Goal: Task Accomplishment & Management: Use online tool/utility

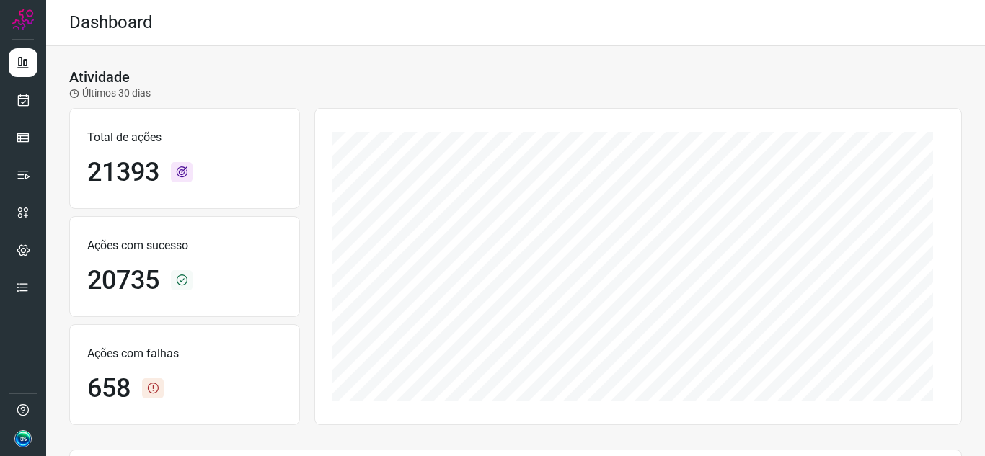
click at [39, 105] on div at bounding box center [23, 228] width 46 height 456
click at [32, 105] on link at bounding box center [23, 100] width 29 height 29
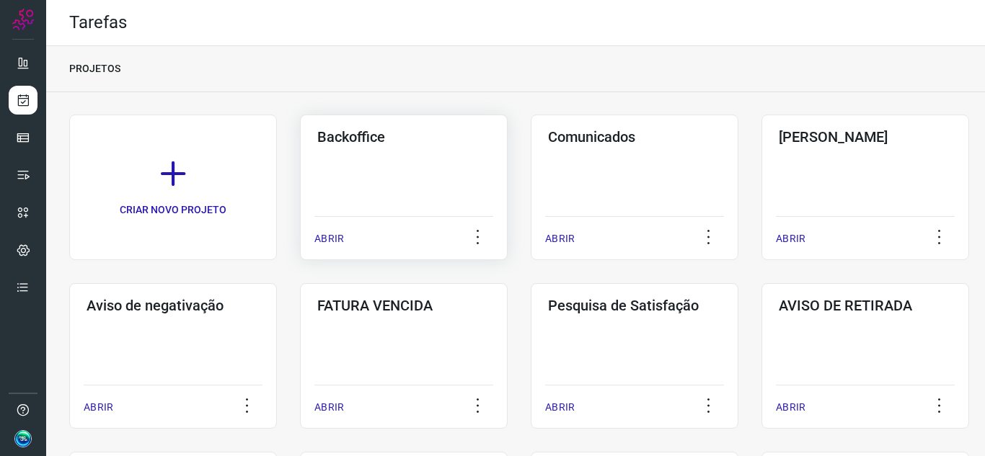
click at [443, 147] on div "Backoffice ABRIR" at bounding box center [404, 188] width 208 height 146
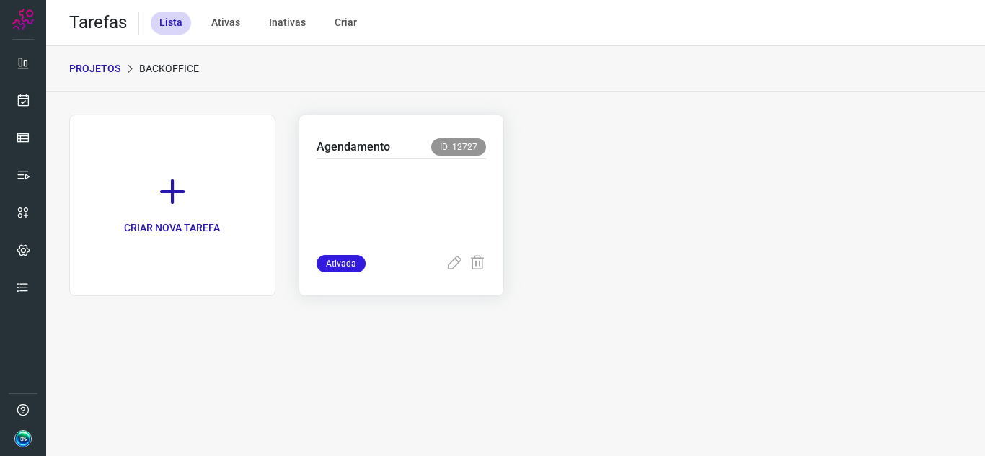
click at [426, 167] on div at bounding box center [401, 207] width 170 height 96
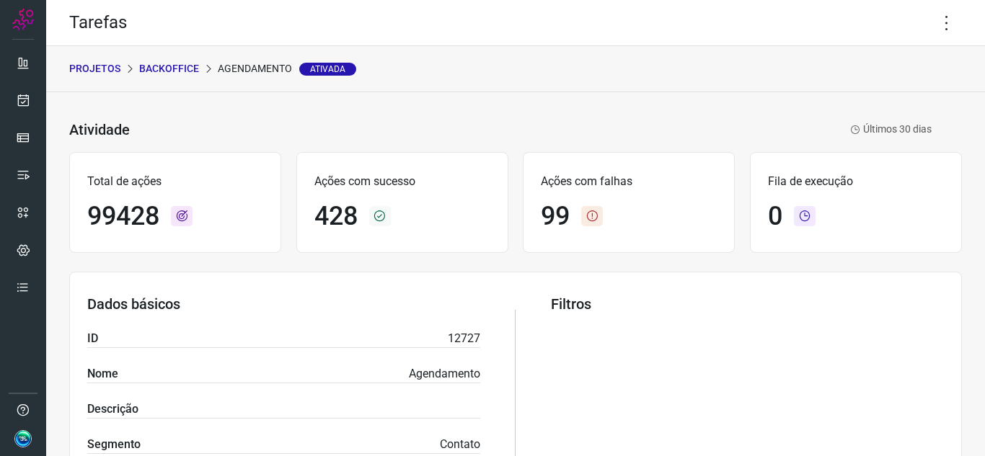
click at [951, 18] on div "Tarefas" at bounding box center [515, 23] width 938 height 46
click at [931, 28] on icon at bounding box center [946, 23] width 30 height 30
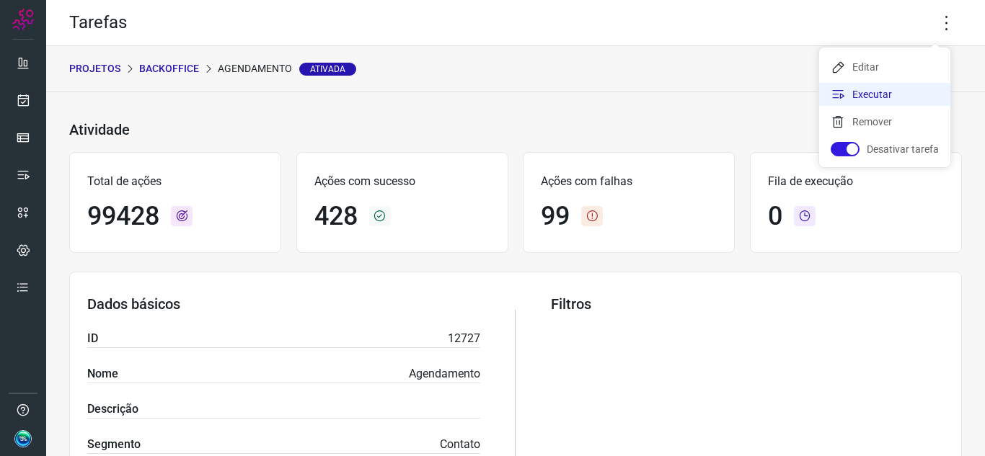
click at [863, 99] on li "Executar" at bounding box center [884, 94] width 131 height 23
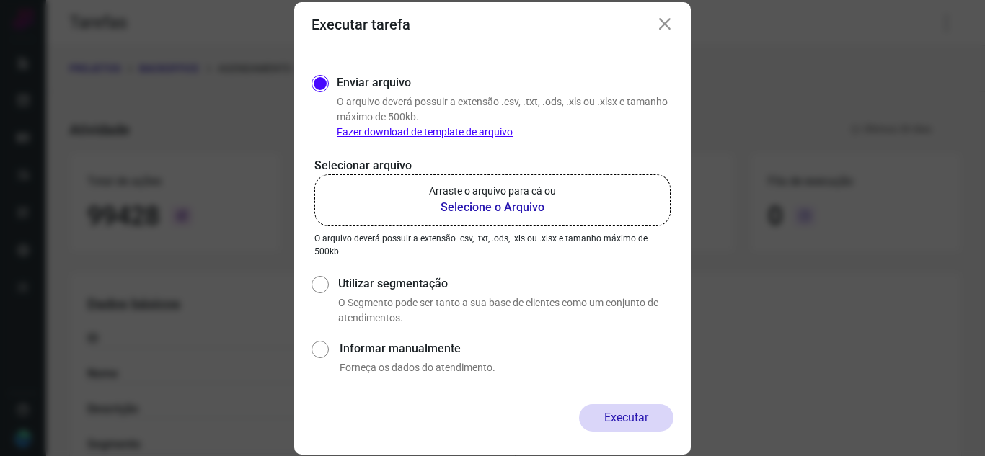
click at [454, 193] on p "Arraste o arquivo para cá ou" at bounding box center [492, 191] width 127 height 15
click at [0, 0] on input "Arraste o arquivo para cá ou Selecione o Arquivo" at bounding box center [0, 0] width 0 height 0
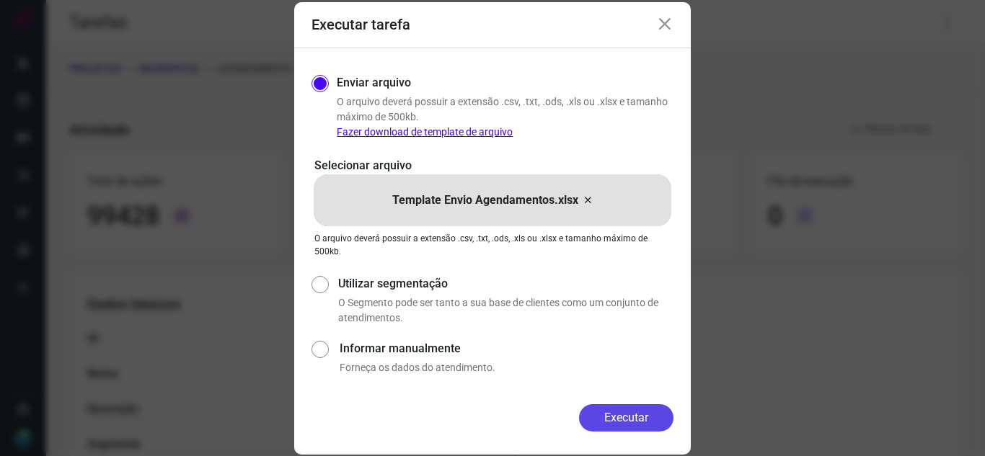
click at [613, 415] on button "Executar" at bounding box center [626, 417] width 94 height 27
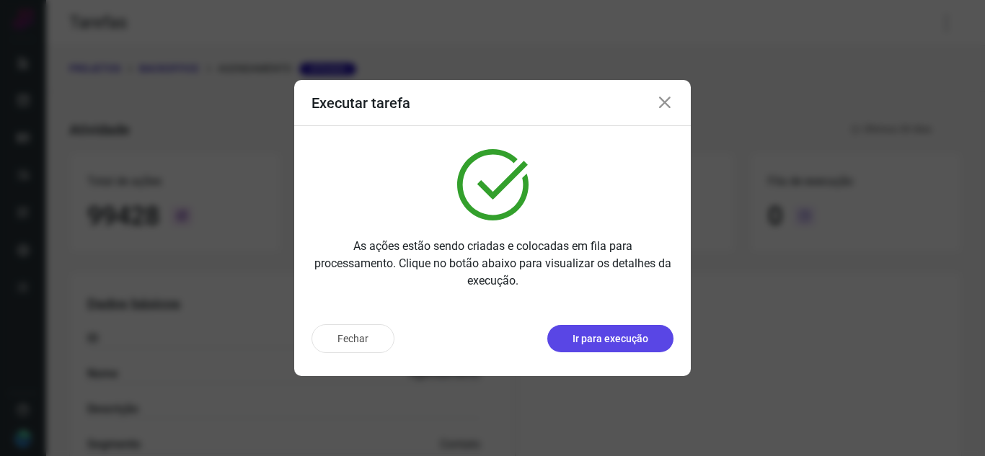
click at [587, 332] on p "Ir para execução" at bounding box center [610, 339] width 76 height 15
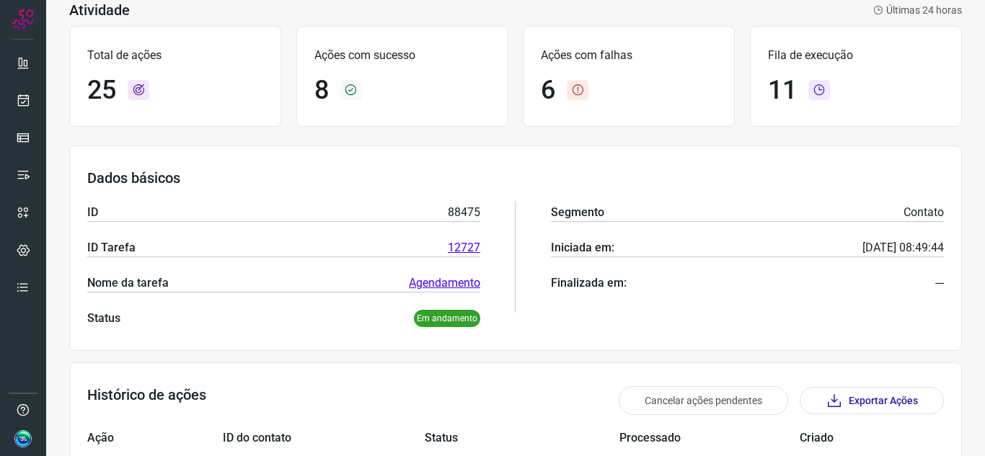
scroll to position [61, 0]
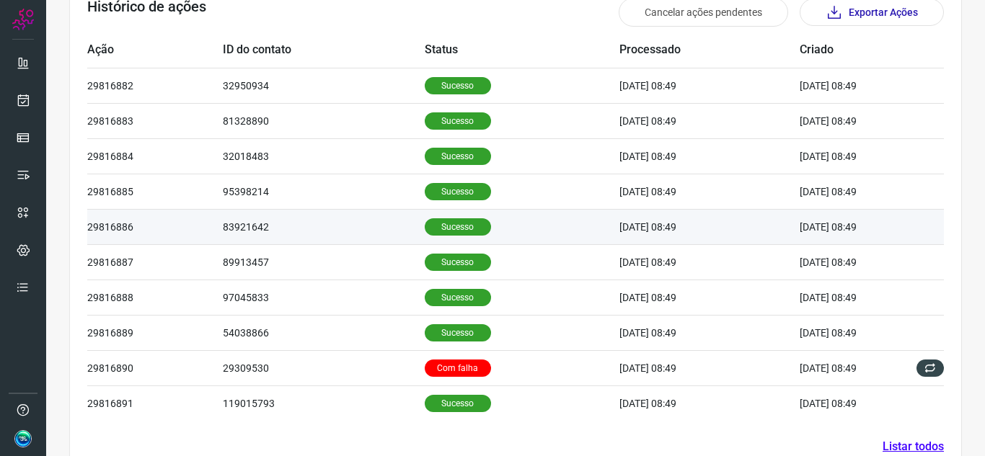
scroll to position [493, 0]
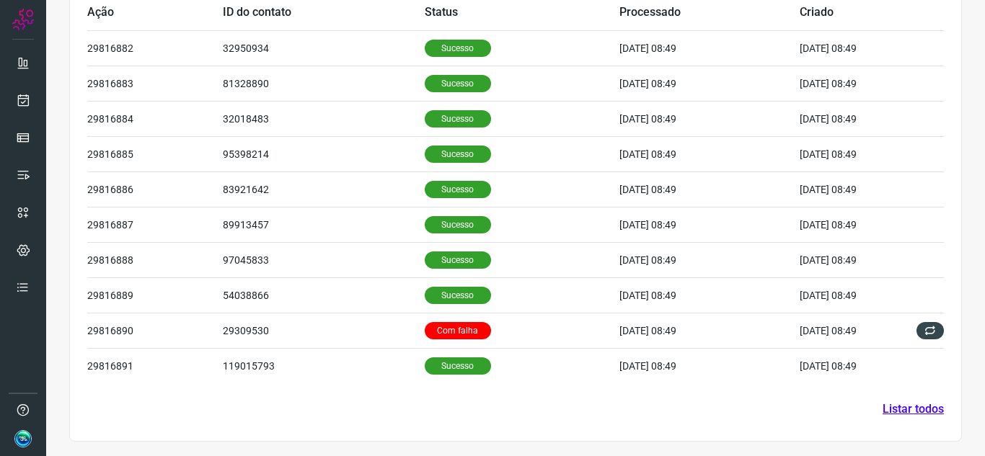
click at [884, 415] on link "Listar todos" at bounding box center [912, 409] width 61 height 17
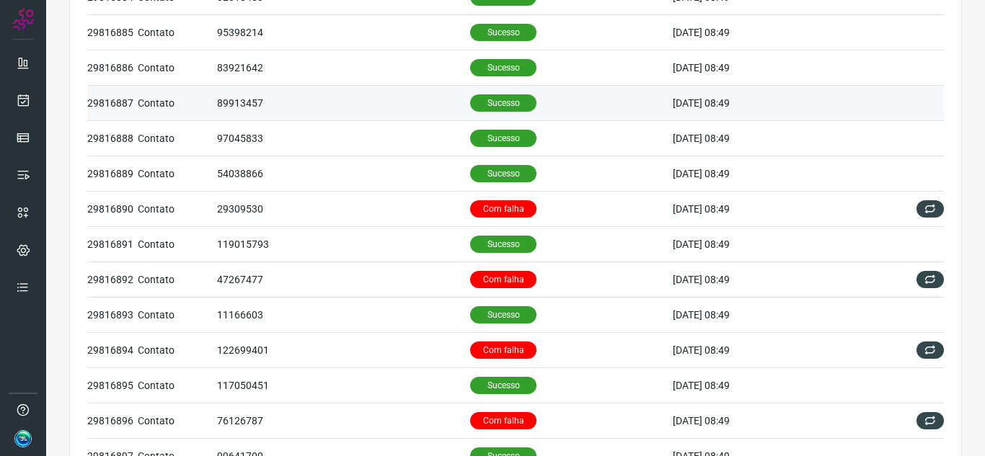
scroll to position [216, 0]
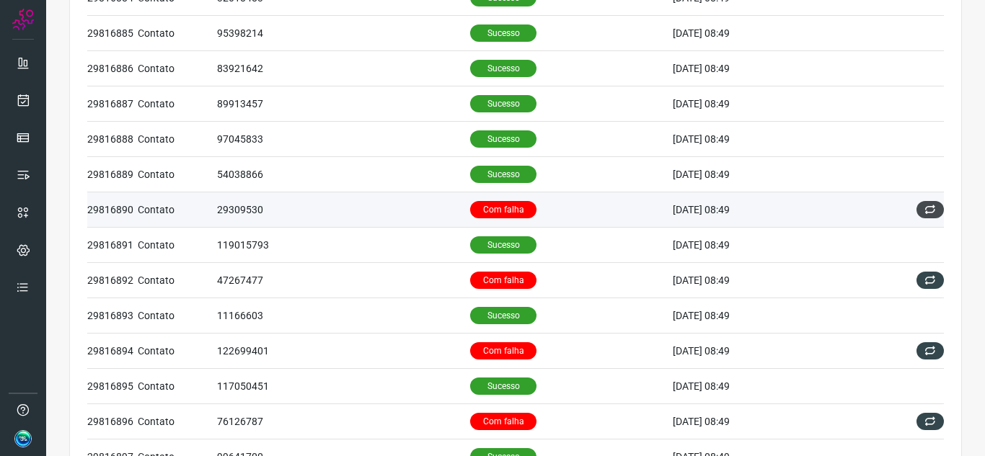
click at [926, 208] on button at bounding box center [929, 209] width 27 height 17
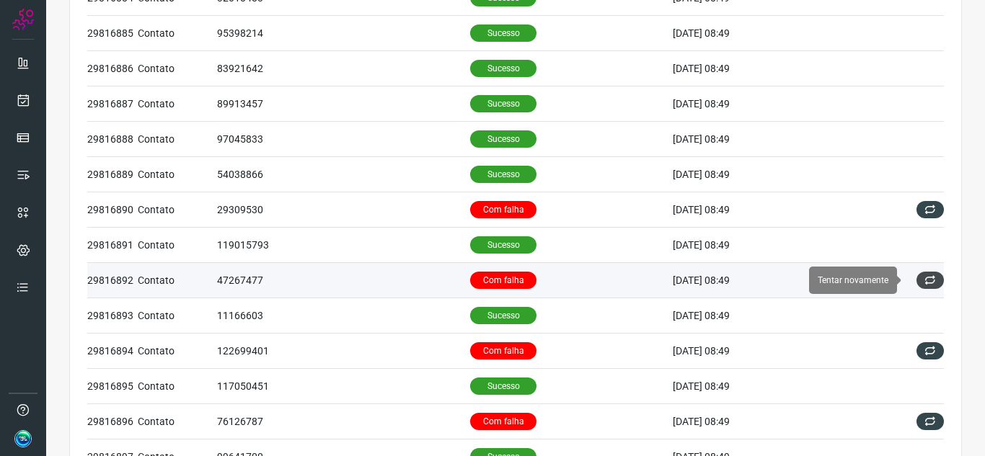
click at [916, 287] on button at bounding box center [929, 280] width 27 height 17
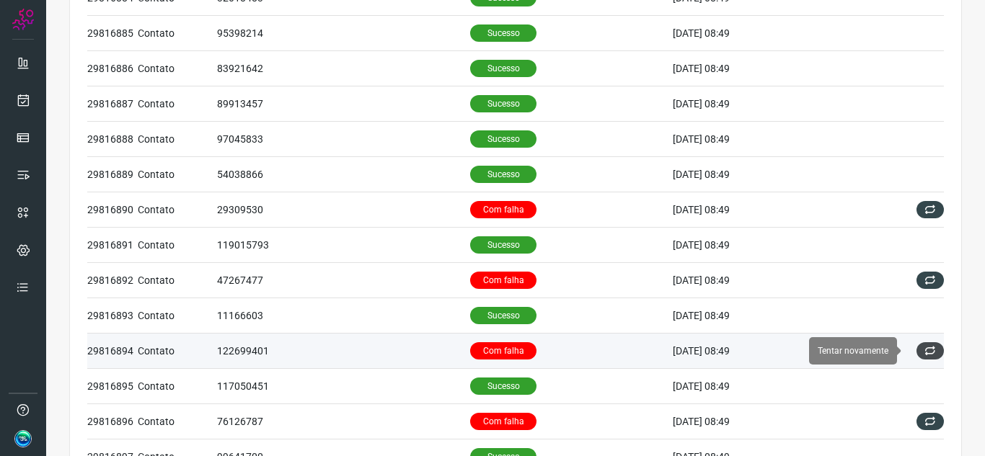
click at [924, 350] on icon at bounding box center [930, 351] width 12 height 12
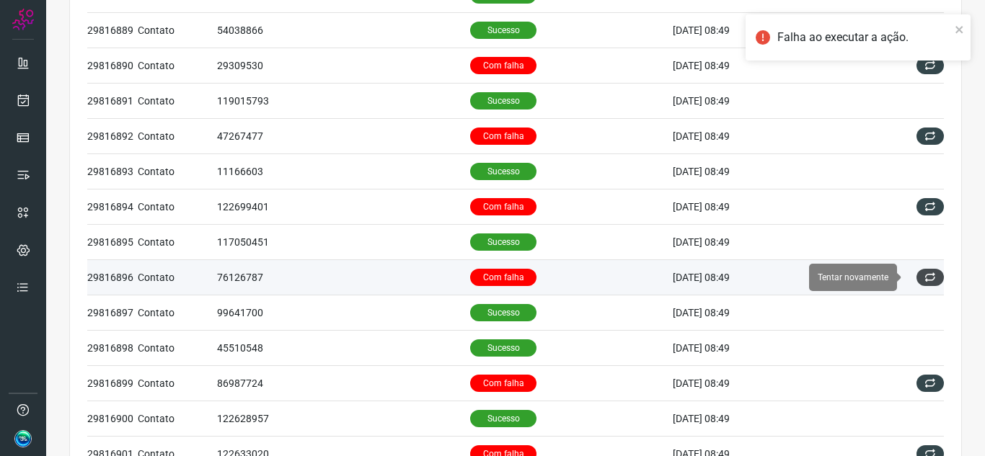
click at [924, 282] on icon at bounding box center [930, 278] width 12 height 12
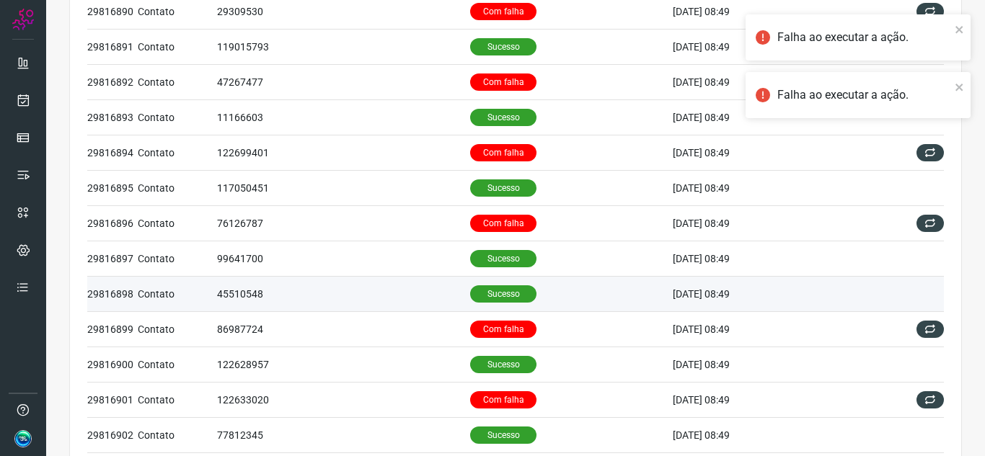
scroll to position [505, 0]
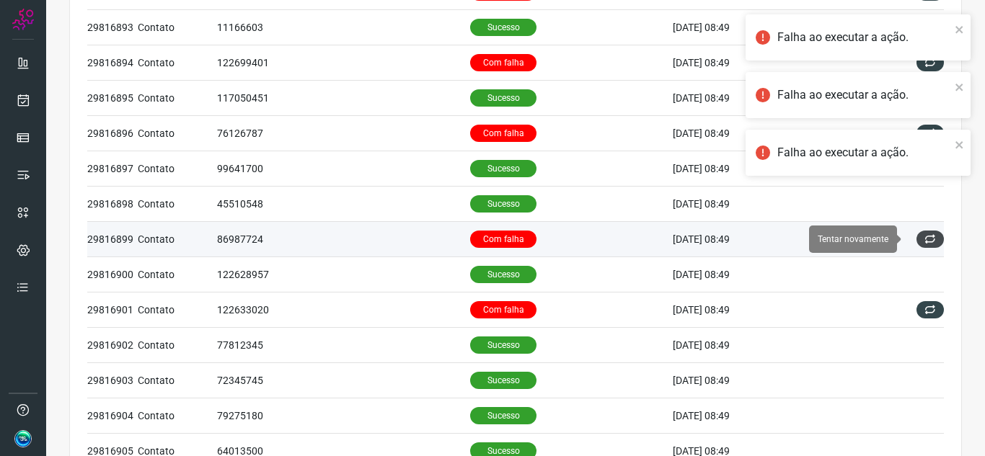
click at [924, 243] on icon at bounding box center [930, 240] width 12 height 12
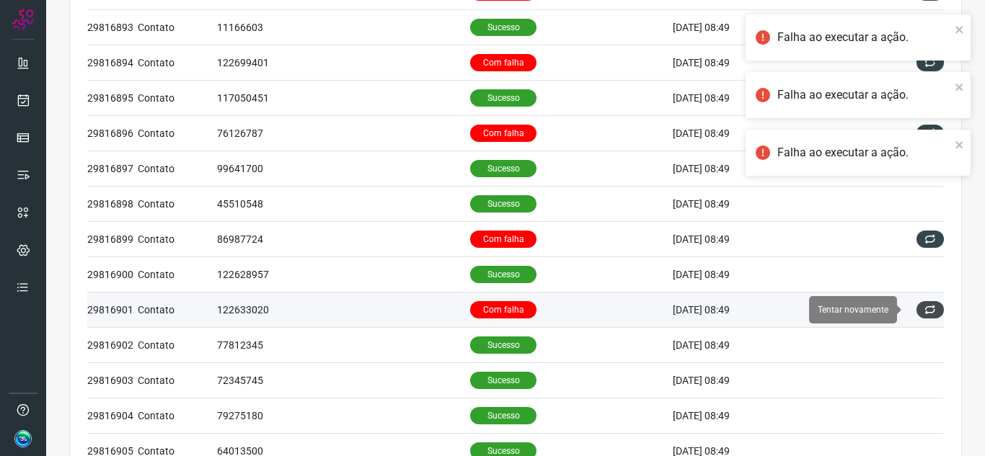
click at [924, 308] on icon at bounding box center [930, 310] width 12 height 12
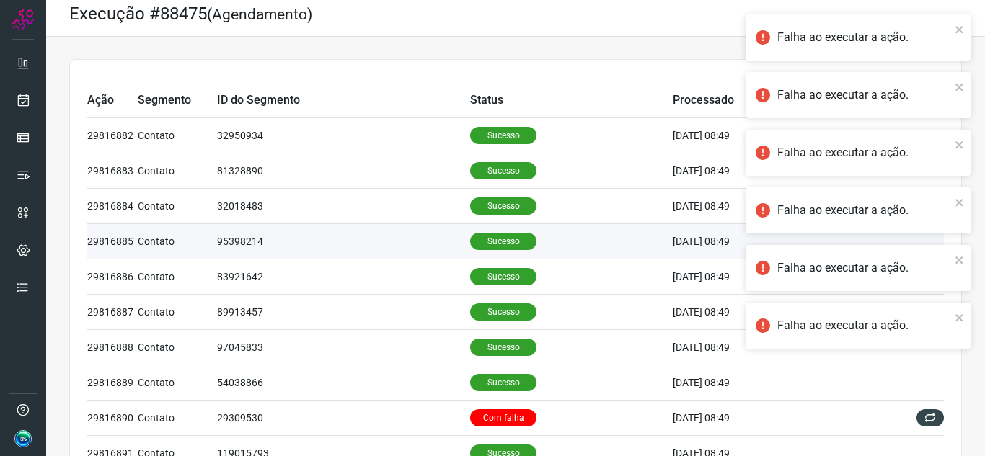
scroll to position [0, 0]
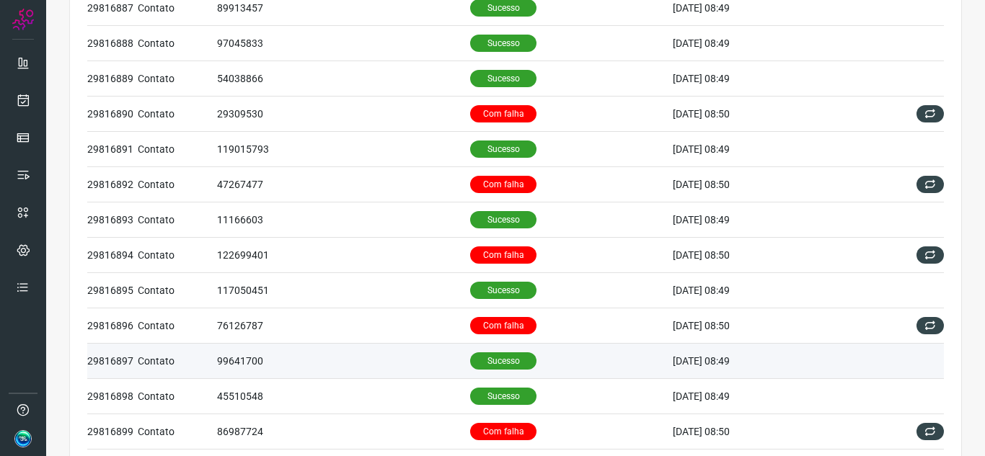
scroll to position [231, 0]
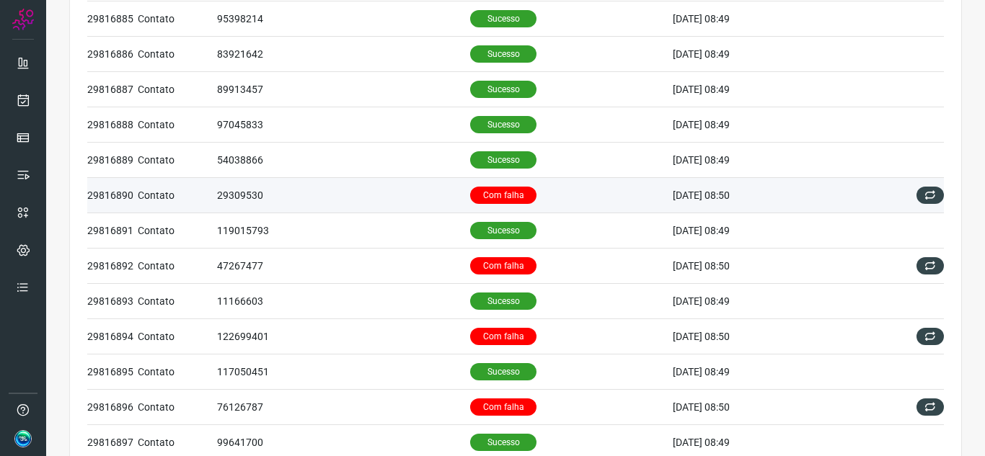
click at [565, 195] on td "Com falha" at bounding box center [571, 195] width 203 height 35
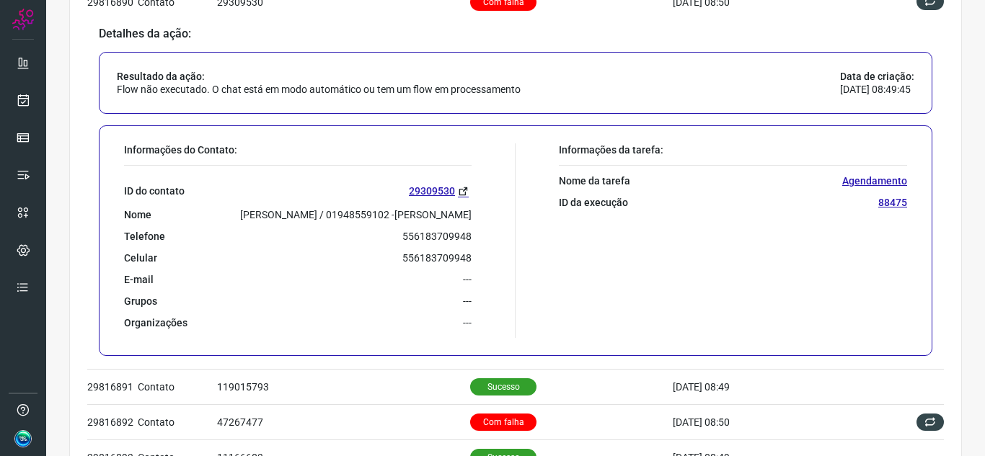
scroll to position [432, 0]
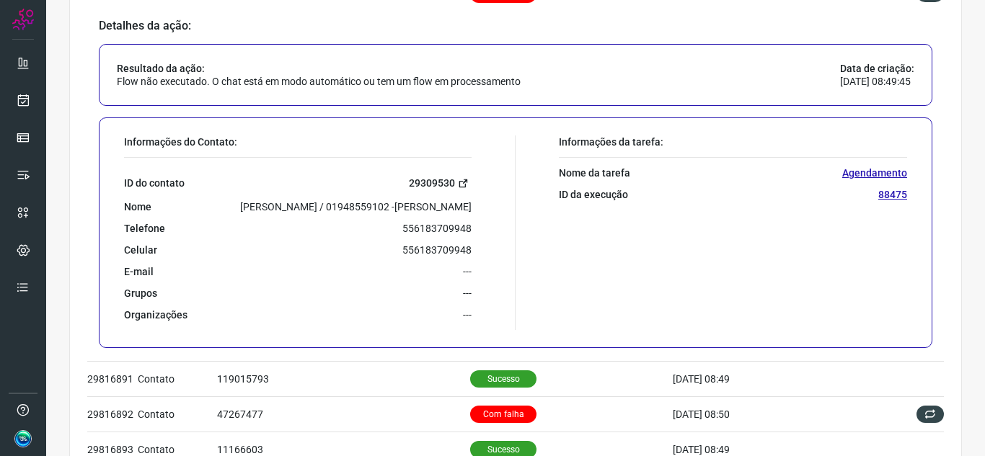
click at [463, 182] on link "29309530" at bounding box center [440, 183] width 63 height 17
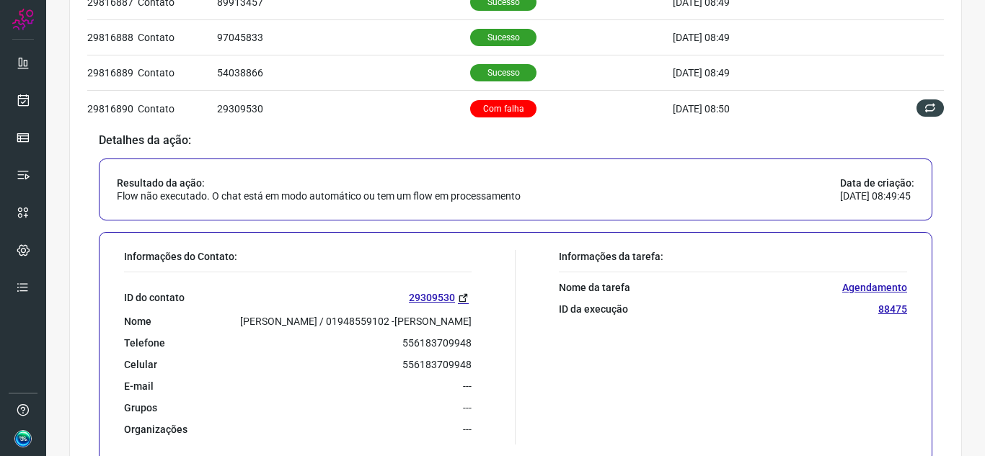
scroll to position [288, 0]
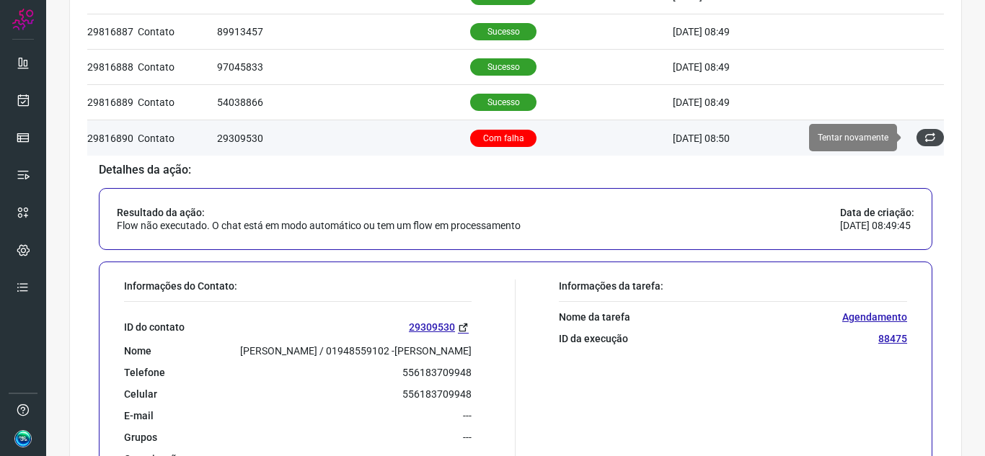
click at [924, 138] on icon at bounding box center [930, 138] width 12 height 12
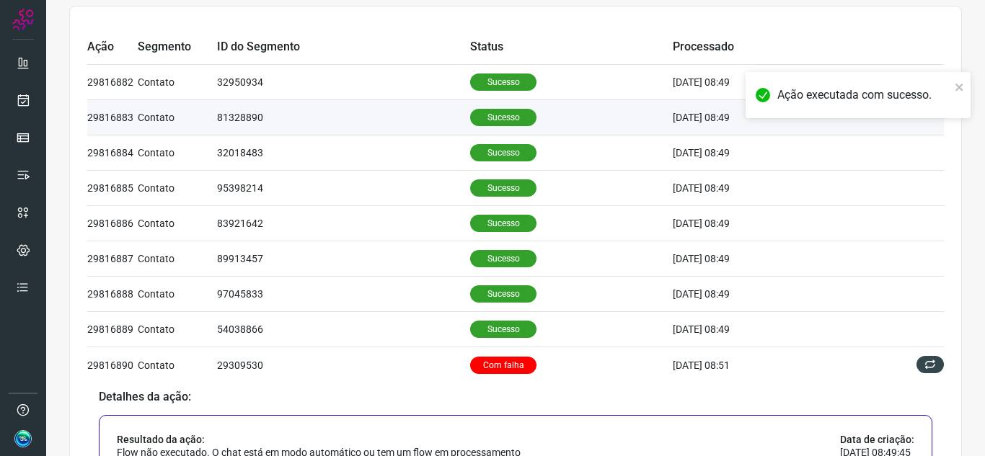
scroll to position [216, 0]
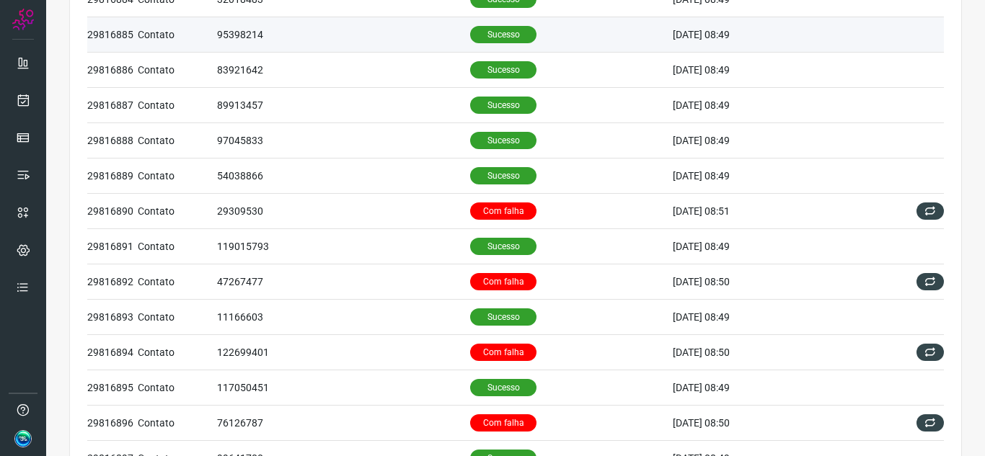
scroll to position [216, 0]
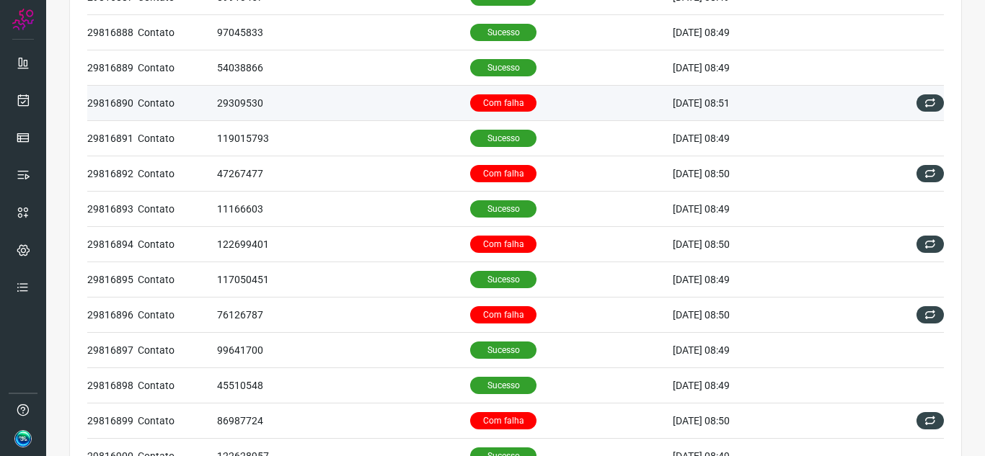
scroll to position [288, 0]
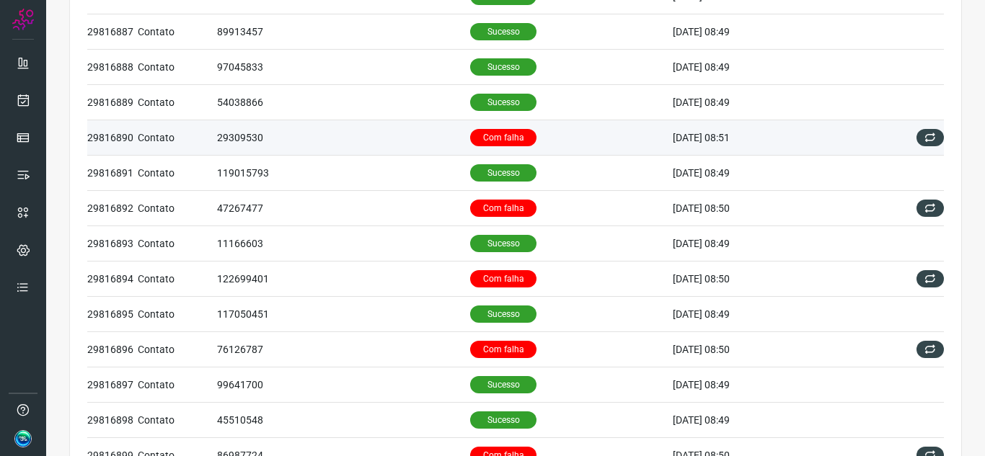
click at [583, 140] on td "Com falha" at bounding box center [571, 137] width 203 height 35
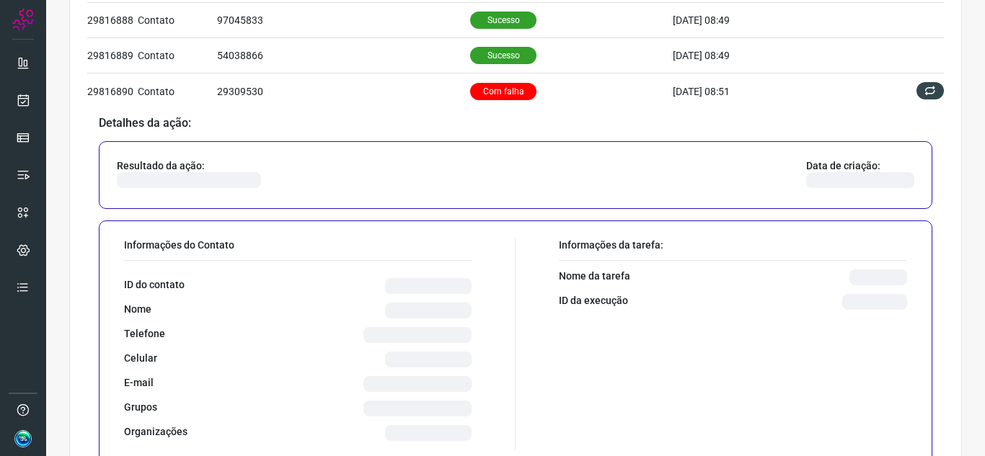
scroll to position [360, 0]
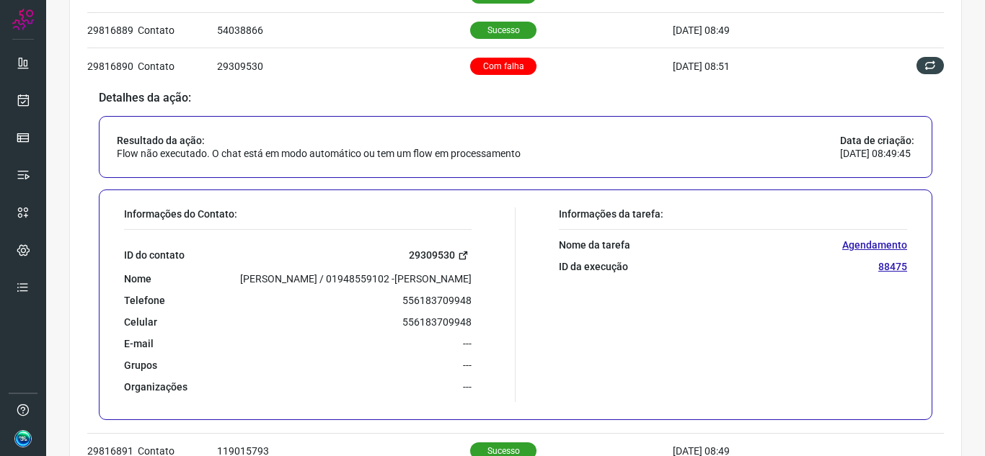
click at [458, 259] on icon at bounding box center [463, 255] width 11 height 11
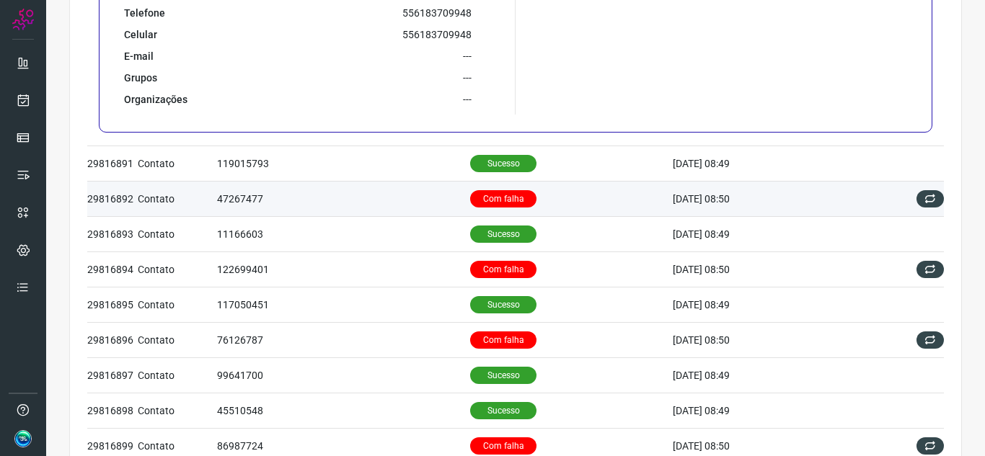
scroll to position [649, 0]
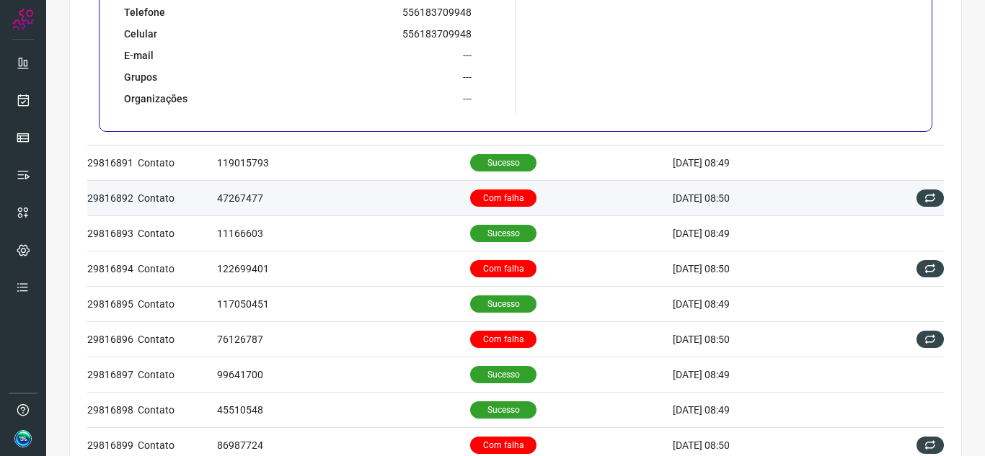
click at [616, 195] on td "Com falha" at bounding box center [571, 197] width 203 height 35
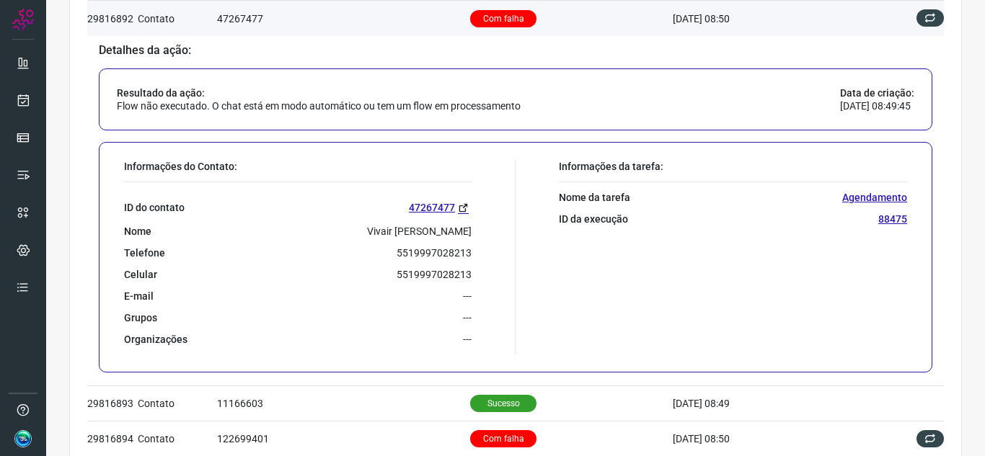
scroll to position [505, 0]
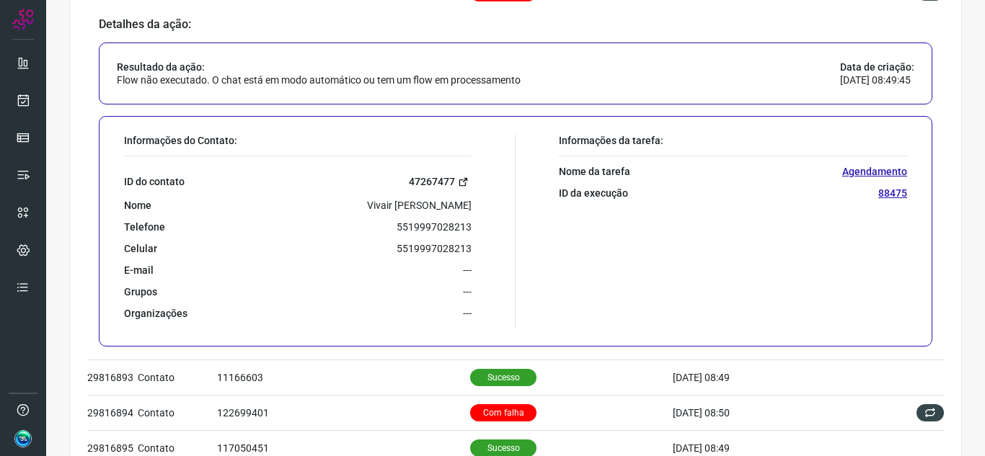
click at [447, 180] on link "47267477" at bounding box center [440, 182] width 63 height 17
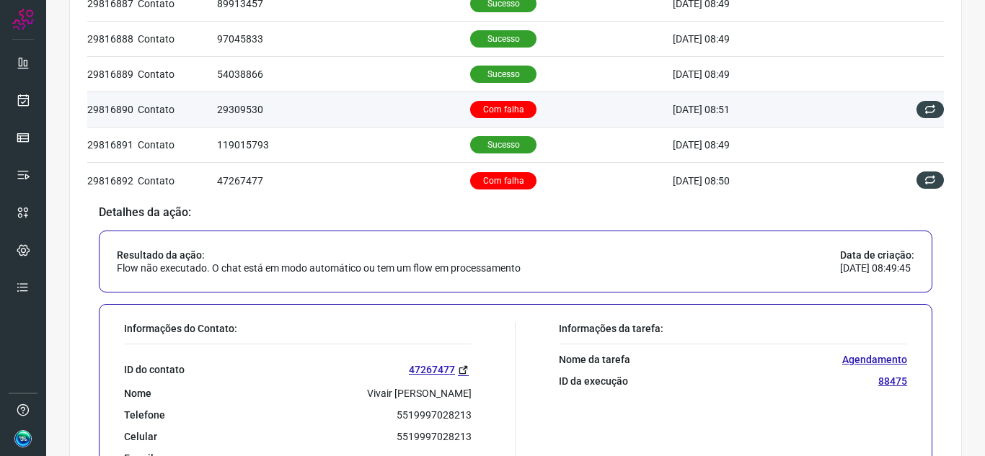
scroll to position [288, 0]
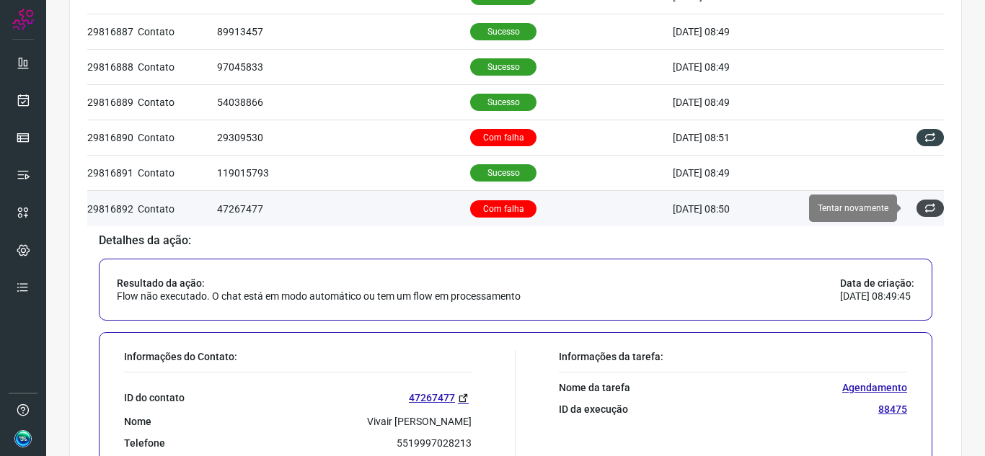
click at [924, 205] on icon at bounding box center [930, 209] width 12 height 12
click at [924, 203] on icon at bounding box center [930, 209] width 12 height 12
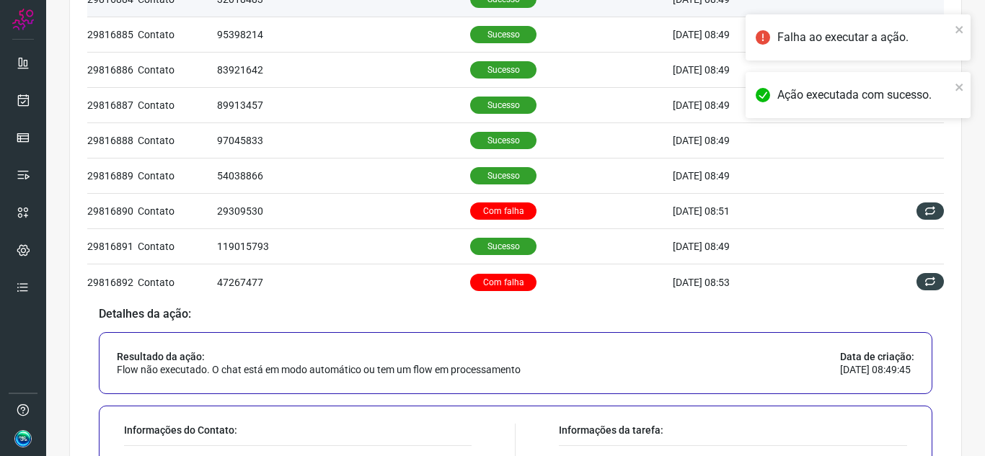
scroll to position [216, 0]
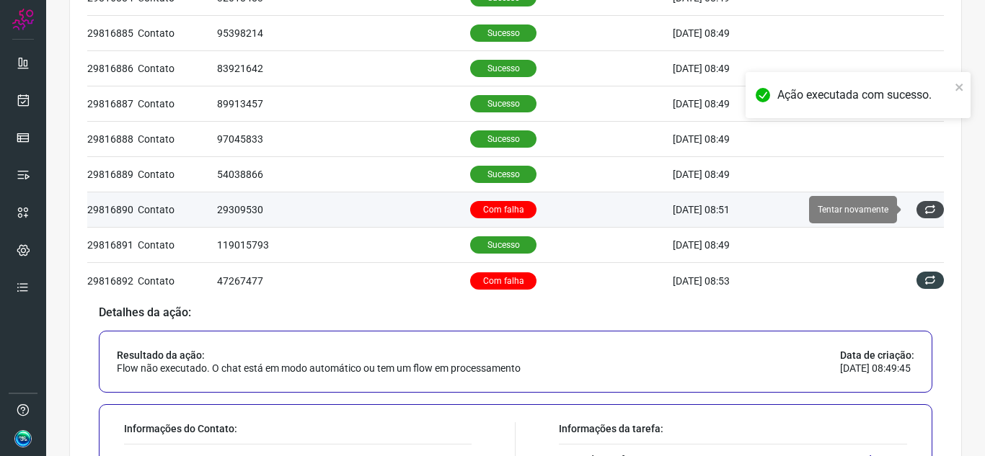
click at [924, 209] on icon at bounding box center [930, 210] width 12 height 12
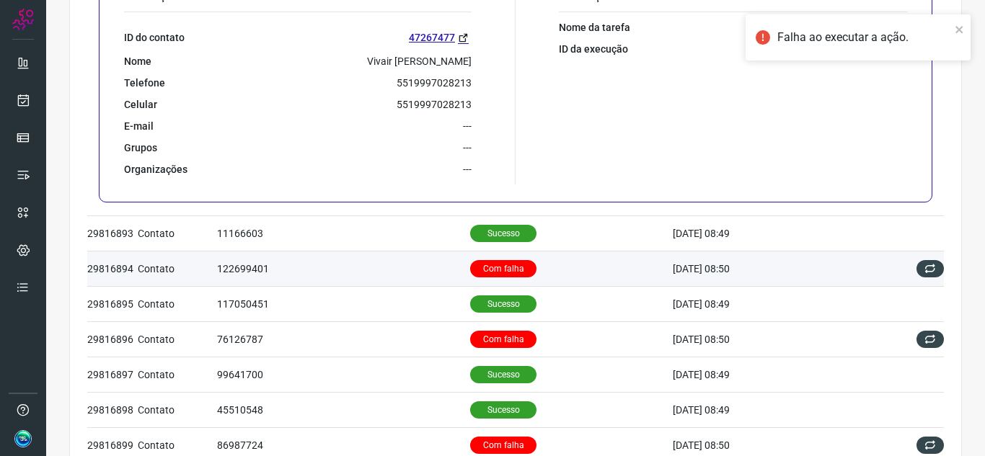
click at [572, 266] on td "Com falha" at bounding box center [571, 268] width 203 height 35
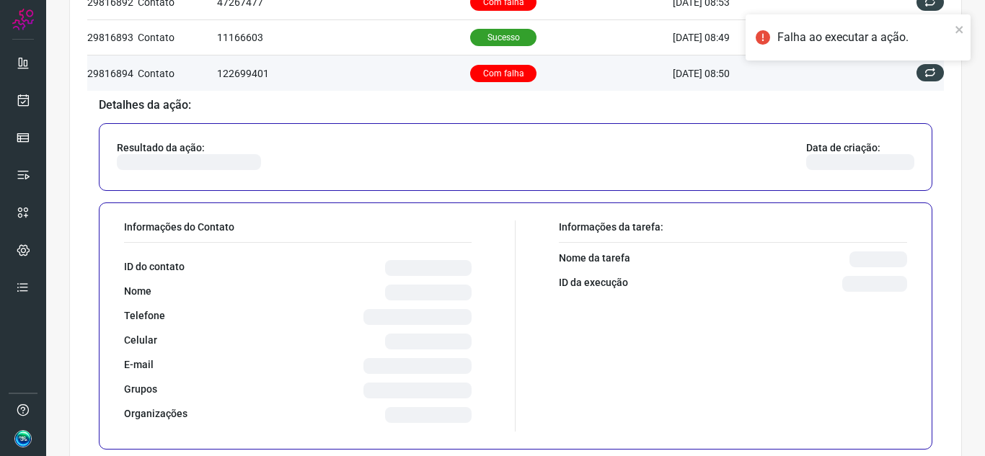
scroll to position [515, 0]
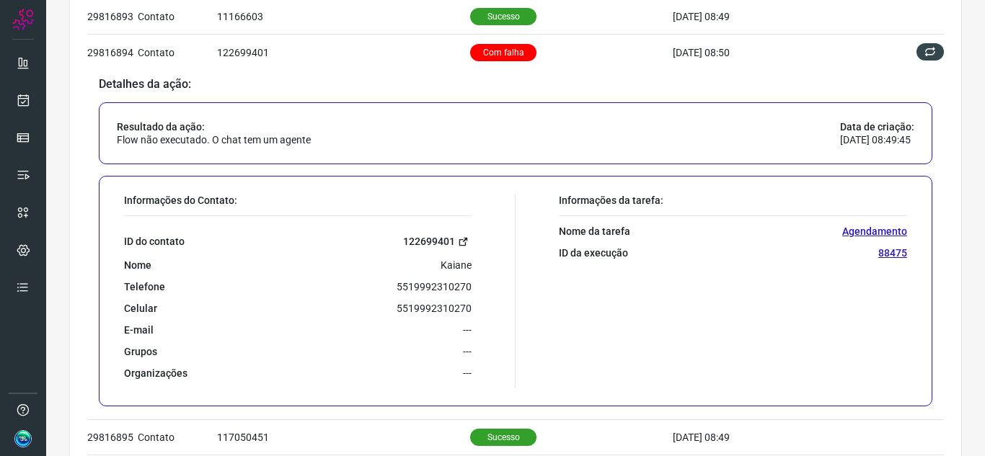
click at [458, 237] on icon at bounding box center [463, 241] width 11 height 11
click at [446, 288] on p "5519992310270" at bounding box center [433, 286] width 75 height 13
copy p "5519992310270"
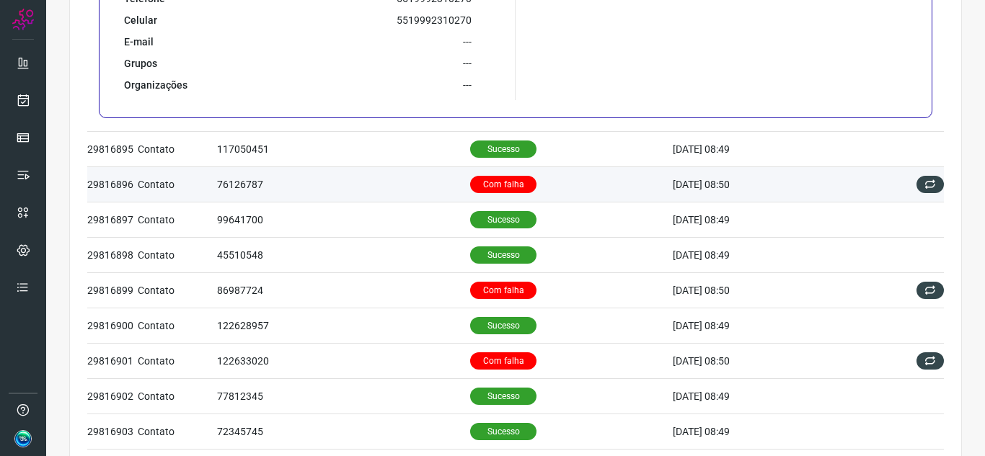
click at [571, 181] on td "Com falha" at bounding box center [571, 183] width 203 height 35
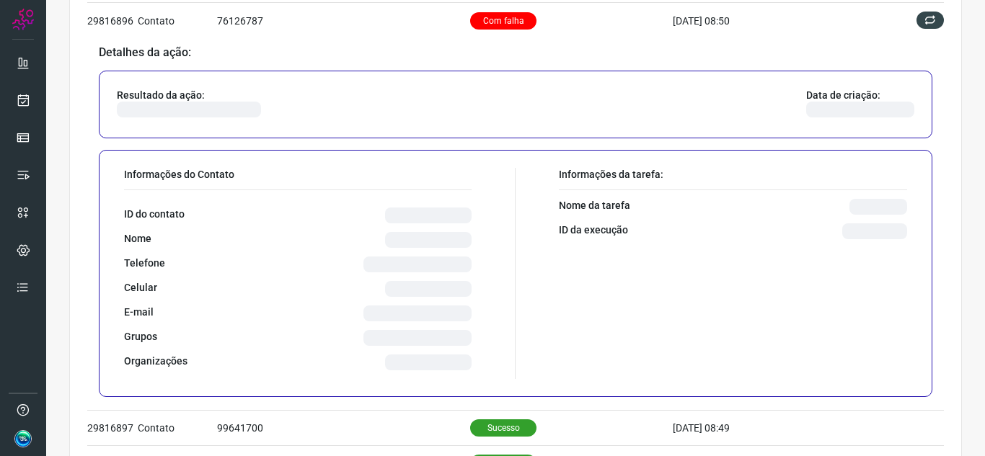
scroll to position [670, 0]
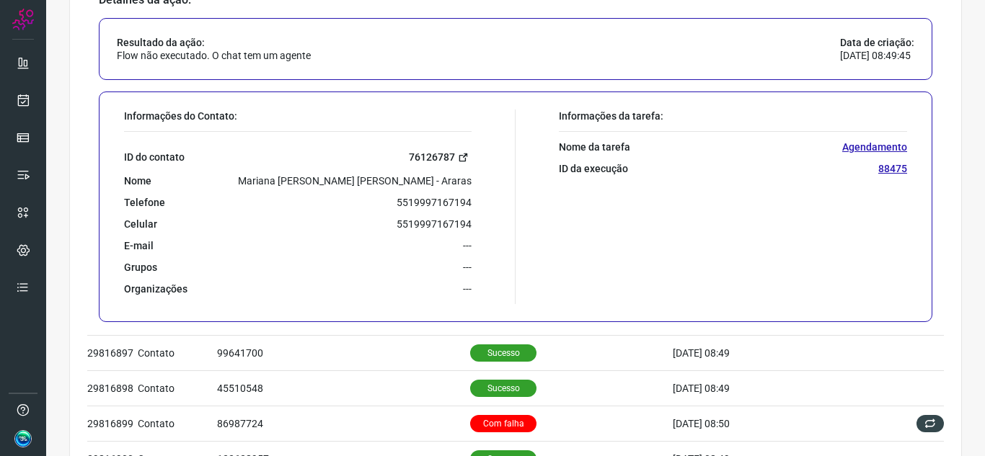
click at [461, 155] on icon at bounding box center [463, 157] width 11 height 11
click at [421, 201] on p "5519997167194" at bounding box center [433, 202] width 75 height 13
copy p "5519997167194"
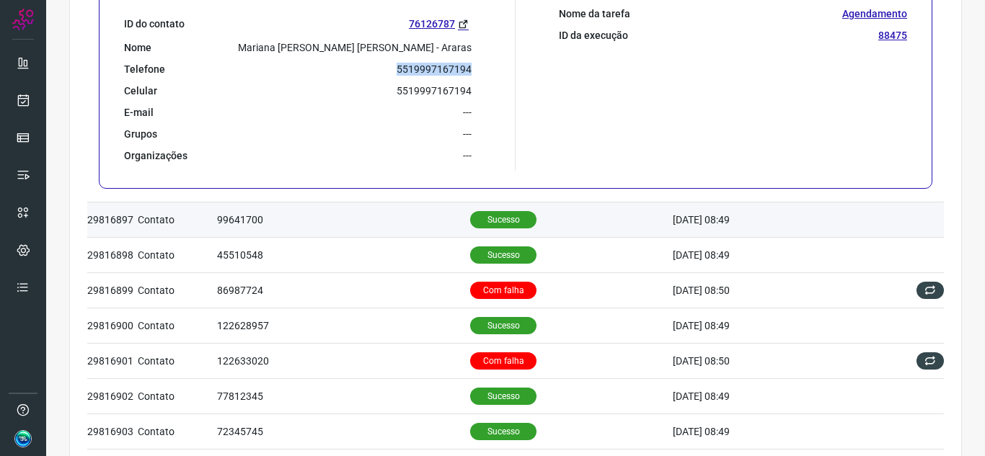
scroll to position [724, 0]
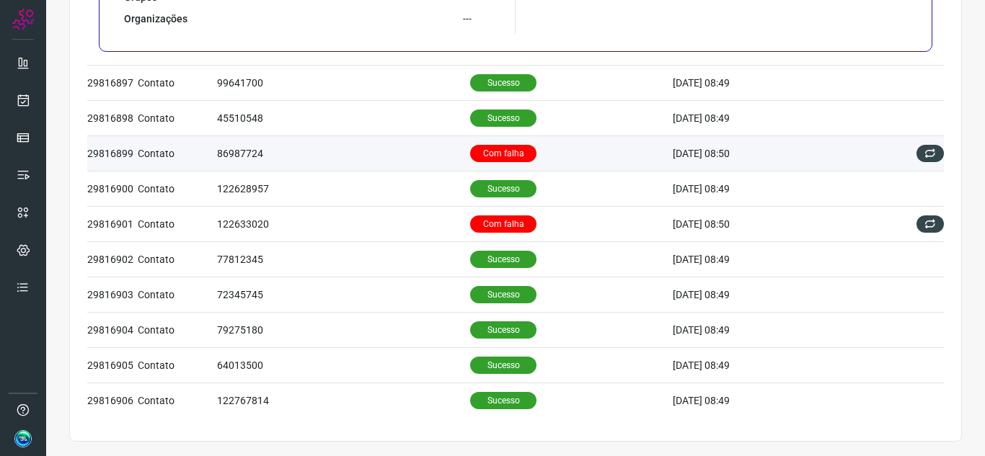
click at [501, 160] on p "Com falha" at bounding box center [503, 153] width 66 height 17
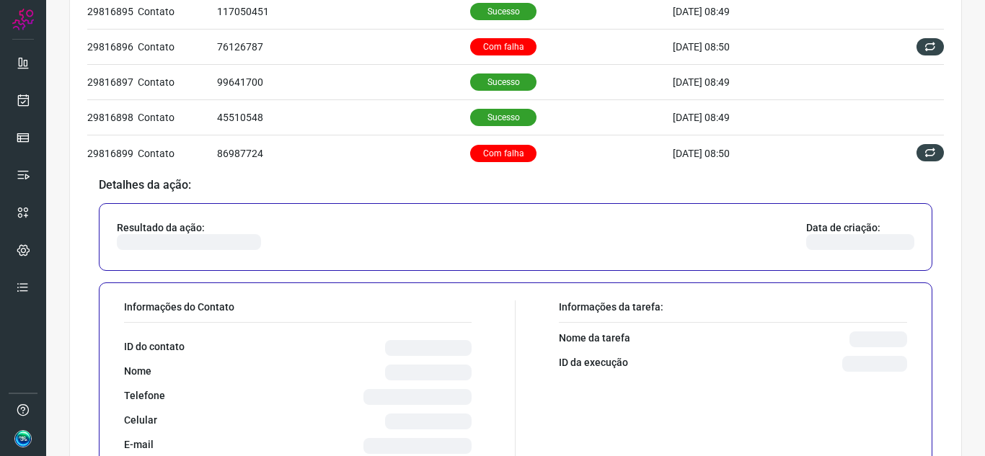
scroll to position [663, 0]
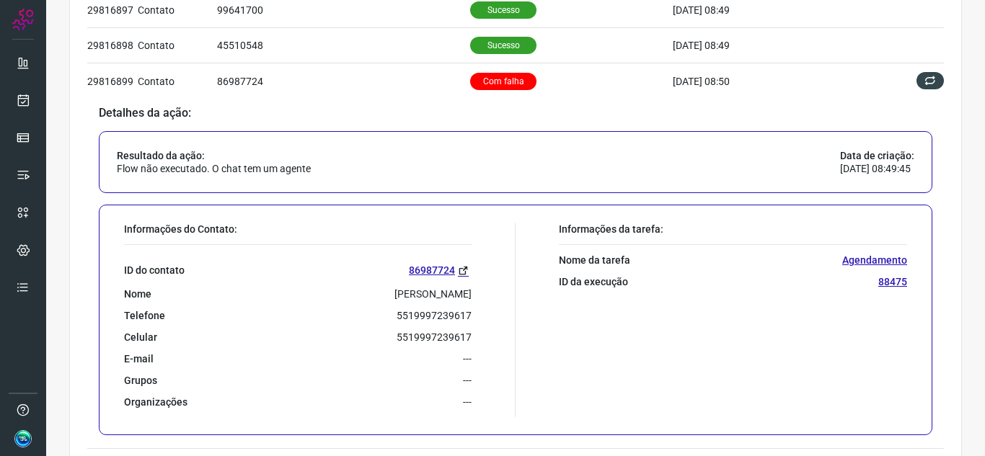
click at [435, 336] on p "5519997239617" at bounding box center [433, 337] width 75 height 13
copy p "5519997239617"
click at [458, 270] on icon at bounding box center [463, 270] width 11 height 11
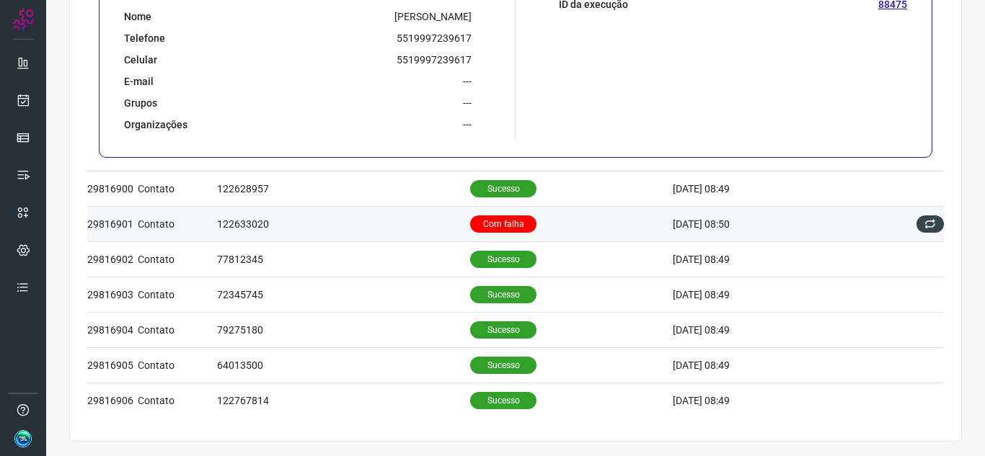
click at [620, 226] on td "Com falha" at bounding box center [571, 223] width 203 height 35
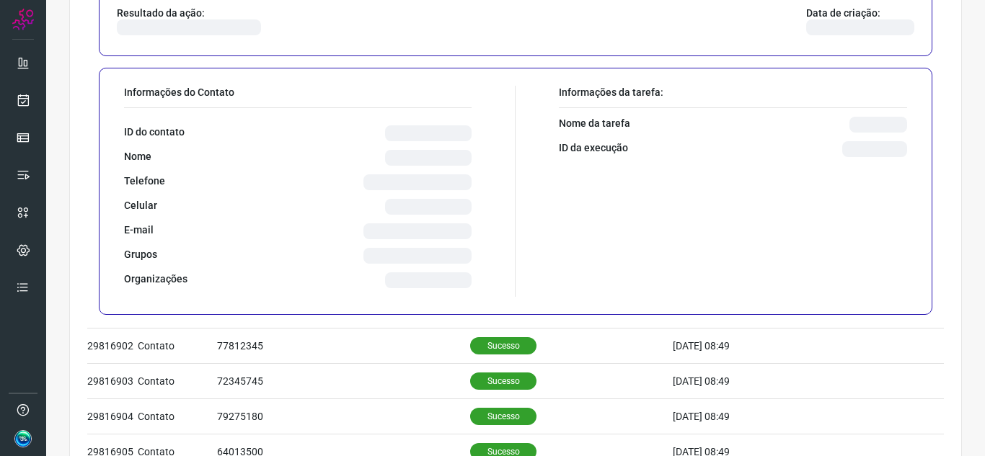
scroll to position [879, 0]
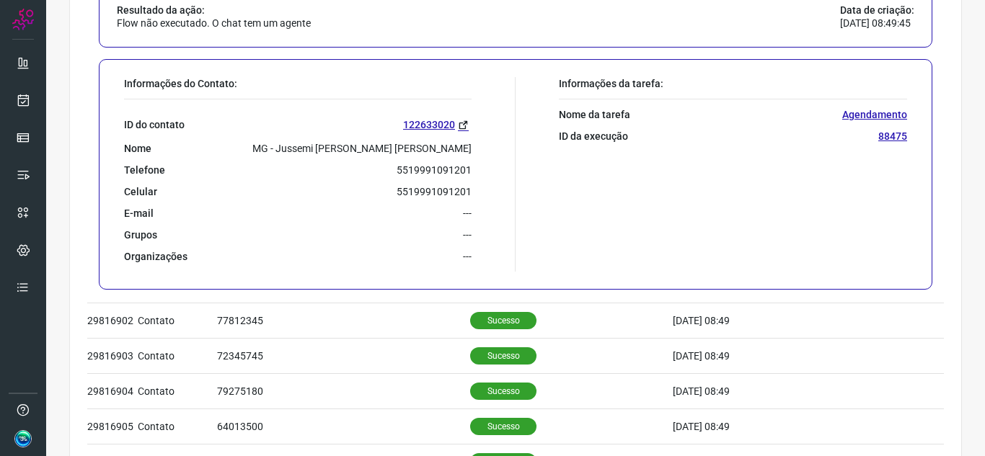
click at [437, 173] on p "5519991091201" at bounding box center [433, 170] width 75 height 13
copy p "5519991091201"
click at [458, 123] on icon at bounding box center [463, 125] width 11 height 11
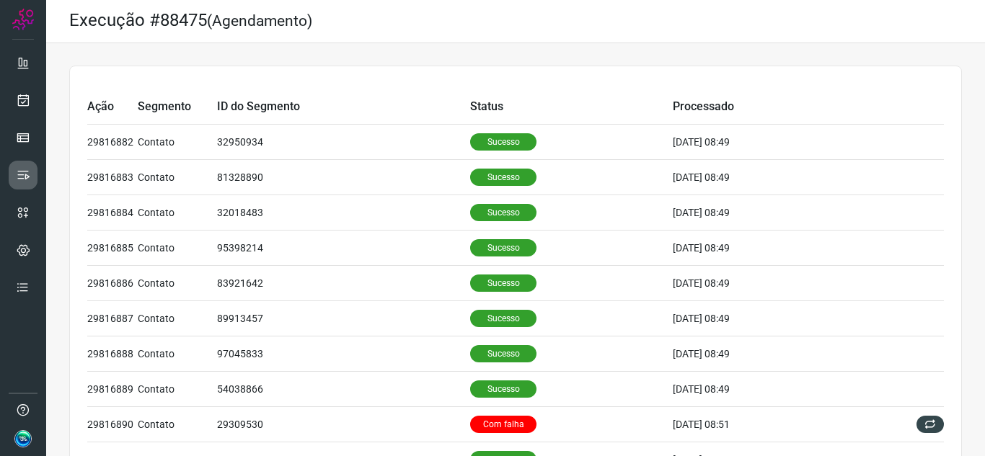
scroll to position [0, 0]
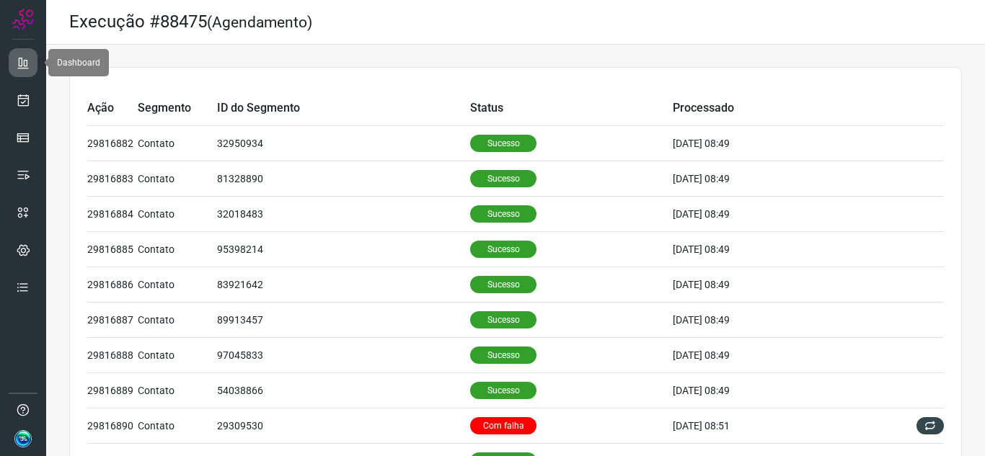
click at [31, 73] on link at bounding box center [23, 62] width 29 height 29
